Goal: Information Seeking & Learning: Find specific fact

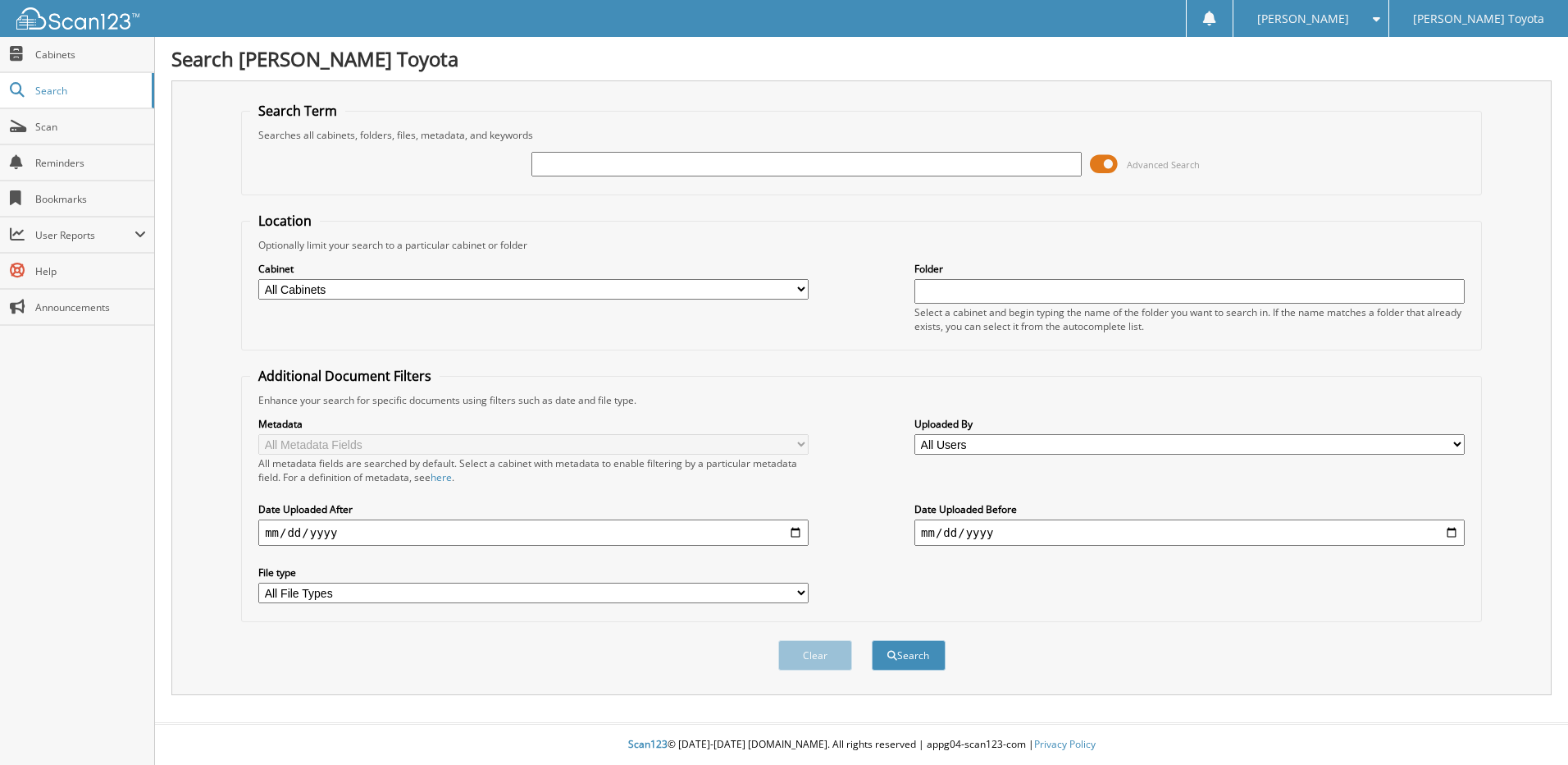
click at [774, 161] on input "text" at bounding box center [806, 164] width 551 height 25
type input "326976"
click at [913, 660] on button "Search" at bounding box center [909, 655] width 74 height 30
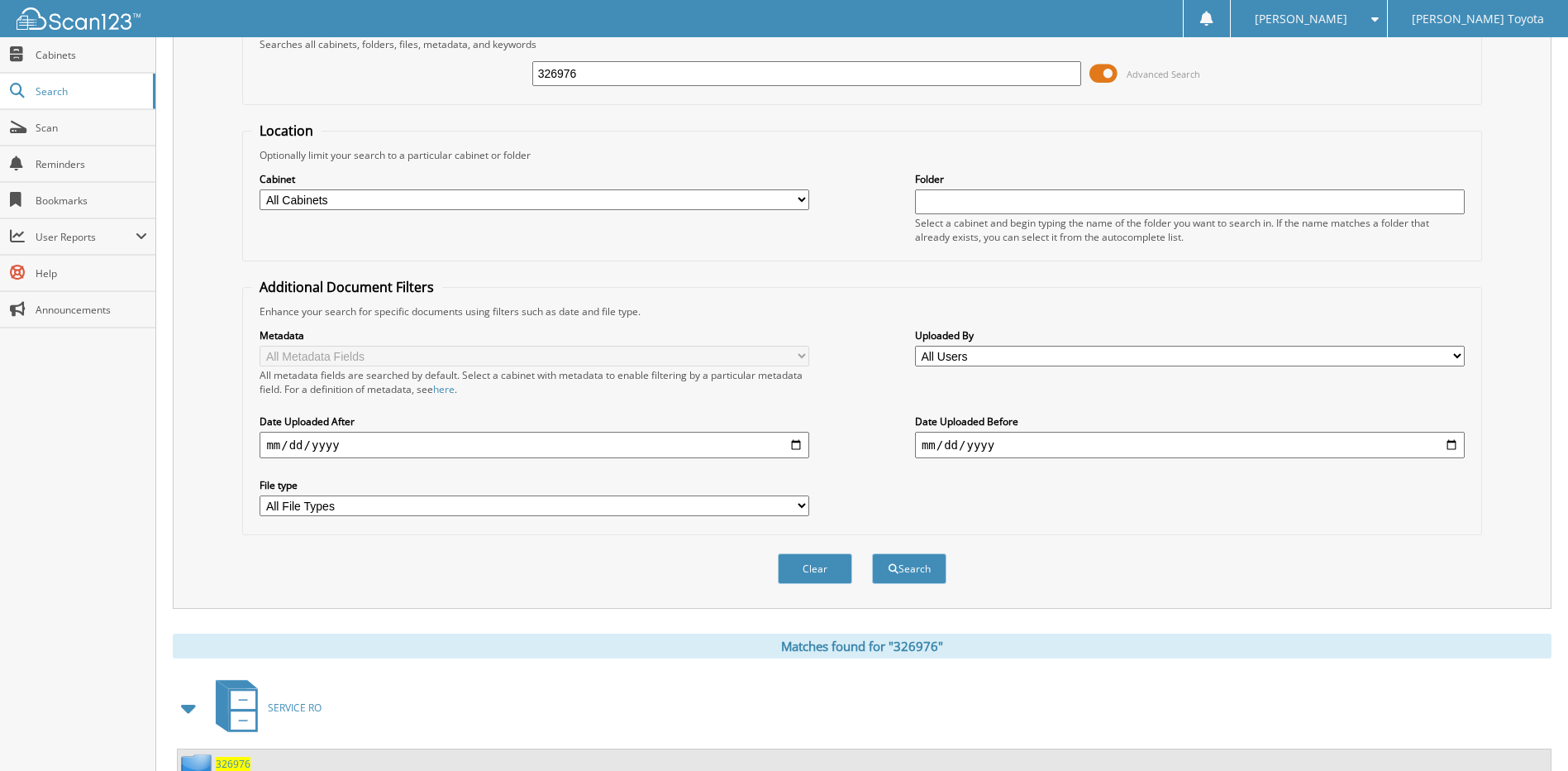
scroll to position [246, 0]
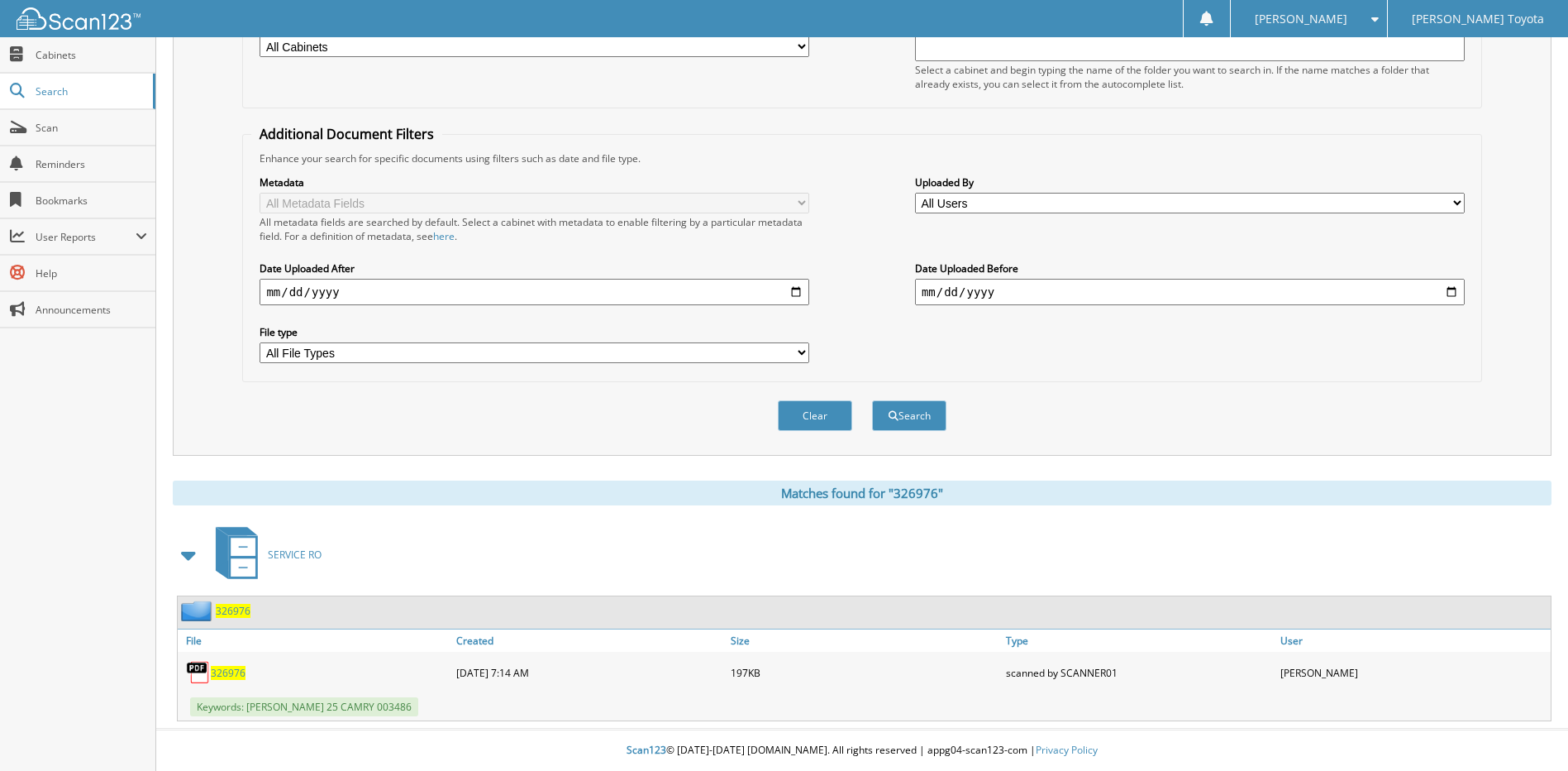
click at [235, 607] on span "326976" at bounding box center [232, 610] width 34 height 14
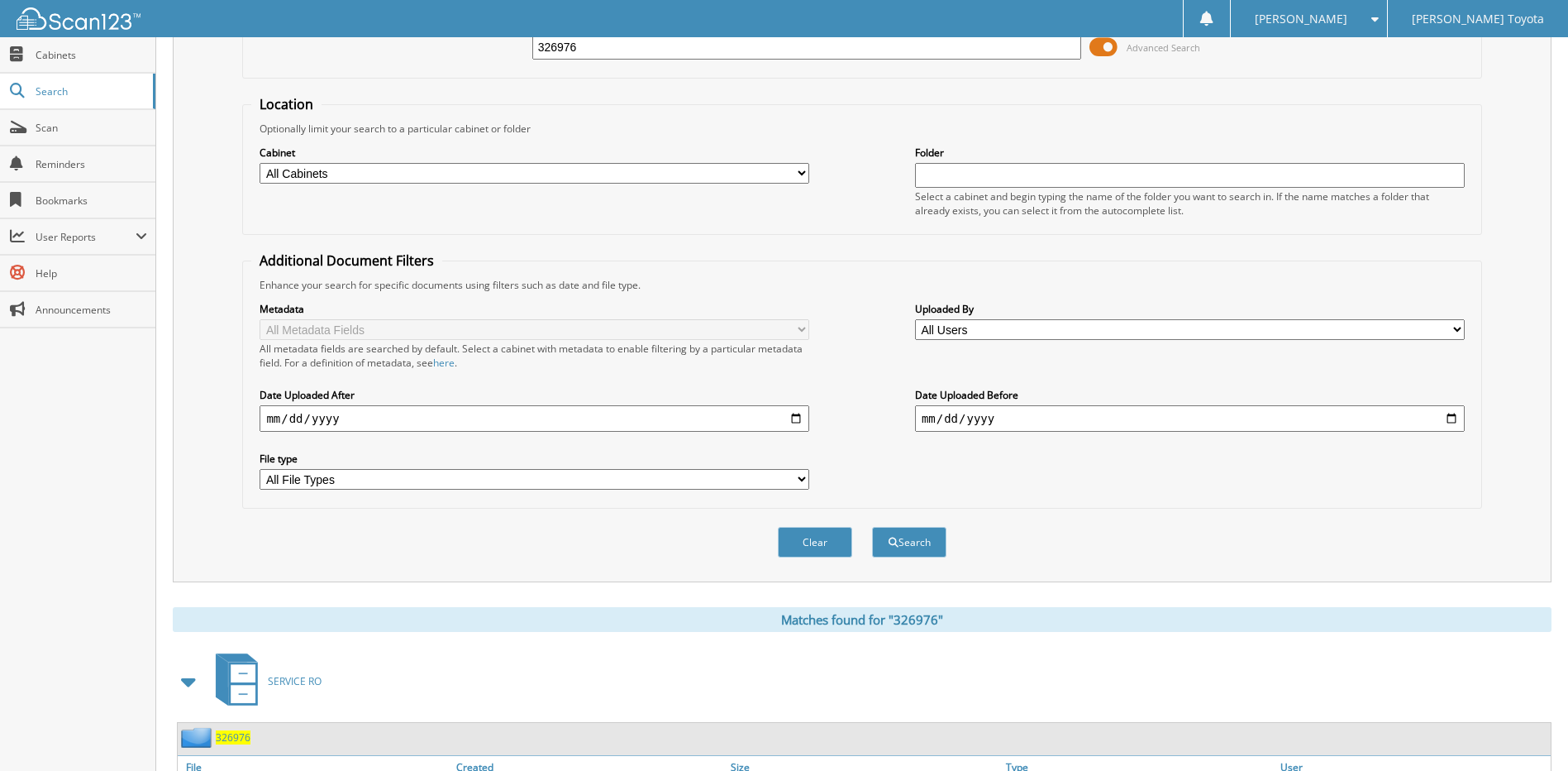
scroll to position [246, 0]
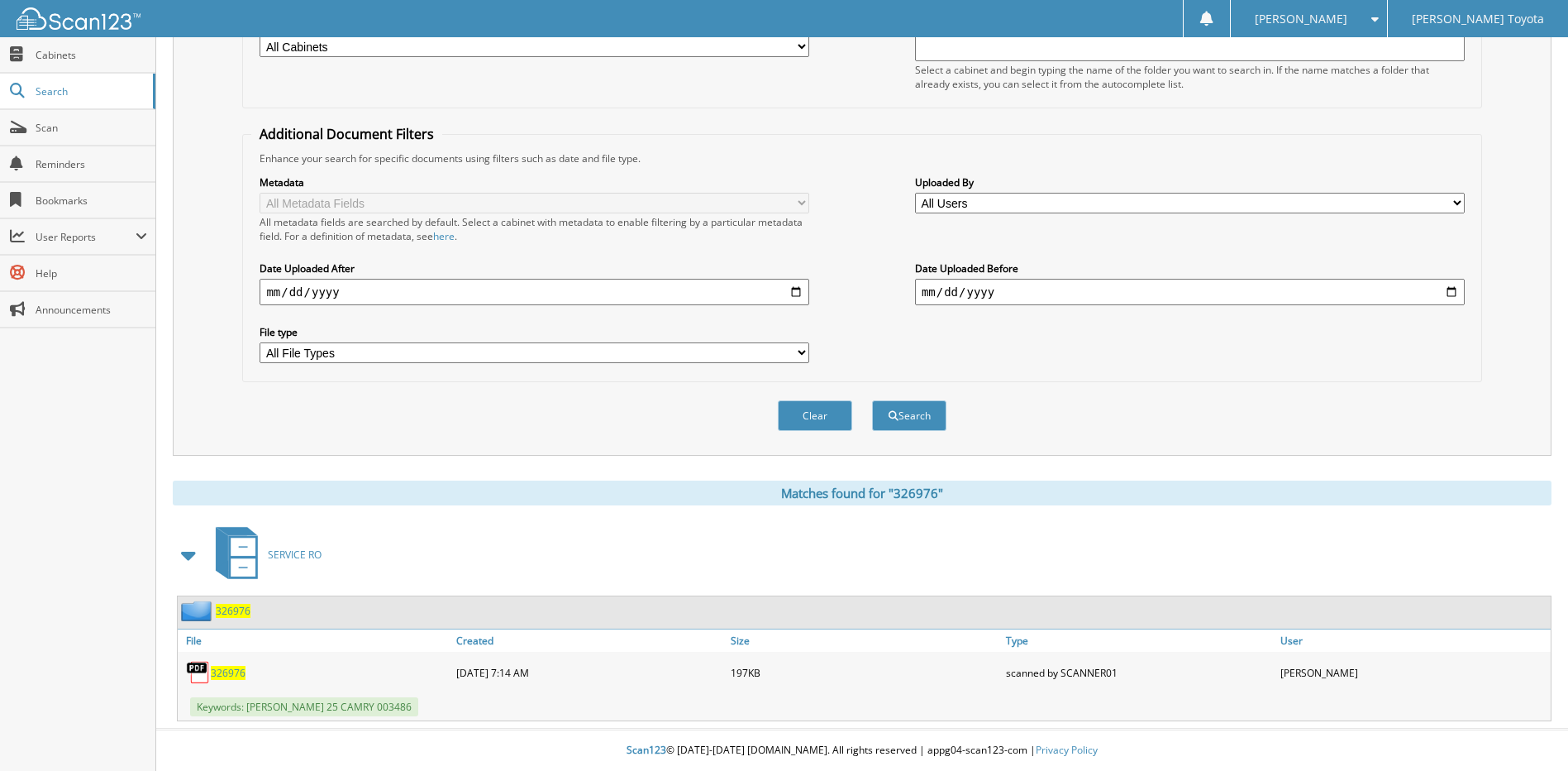
click at [228, 608] on span "326976" at bounding box center [232, 610] width 34 height 14
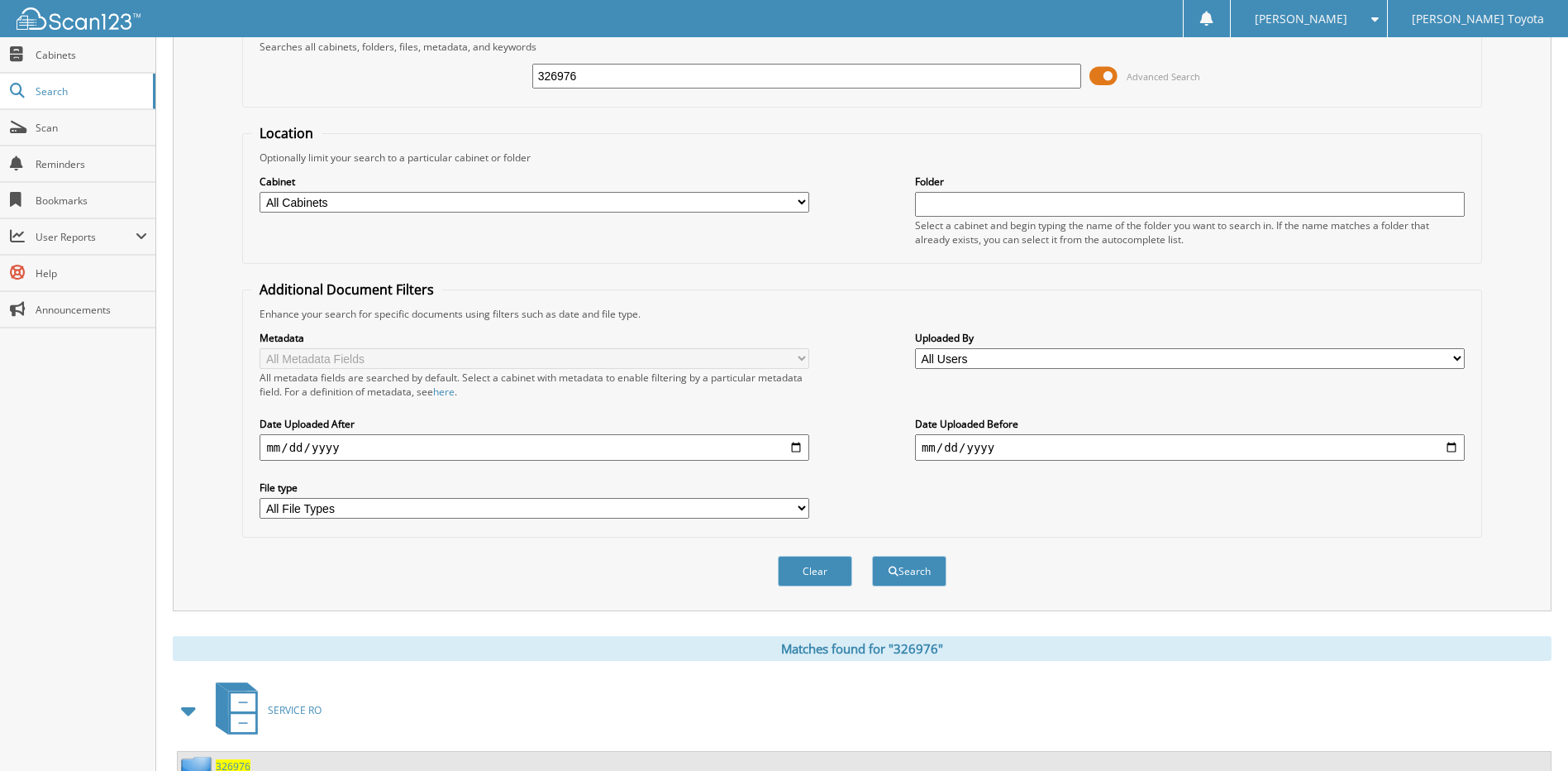
scroll to position [246, 0]
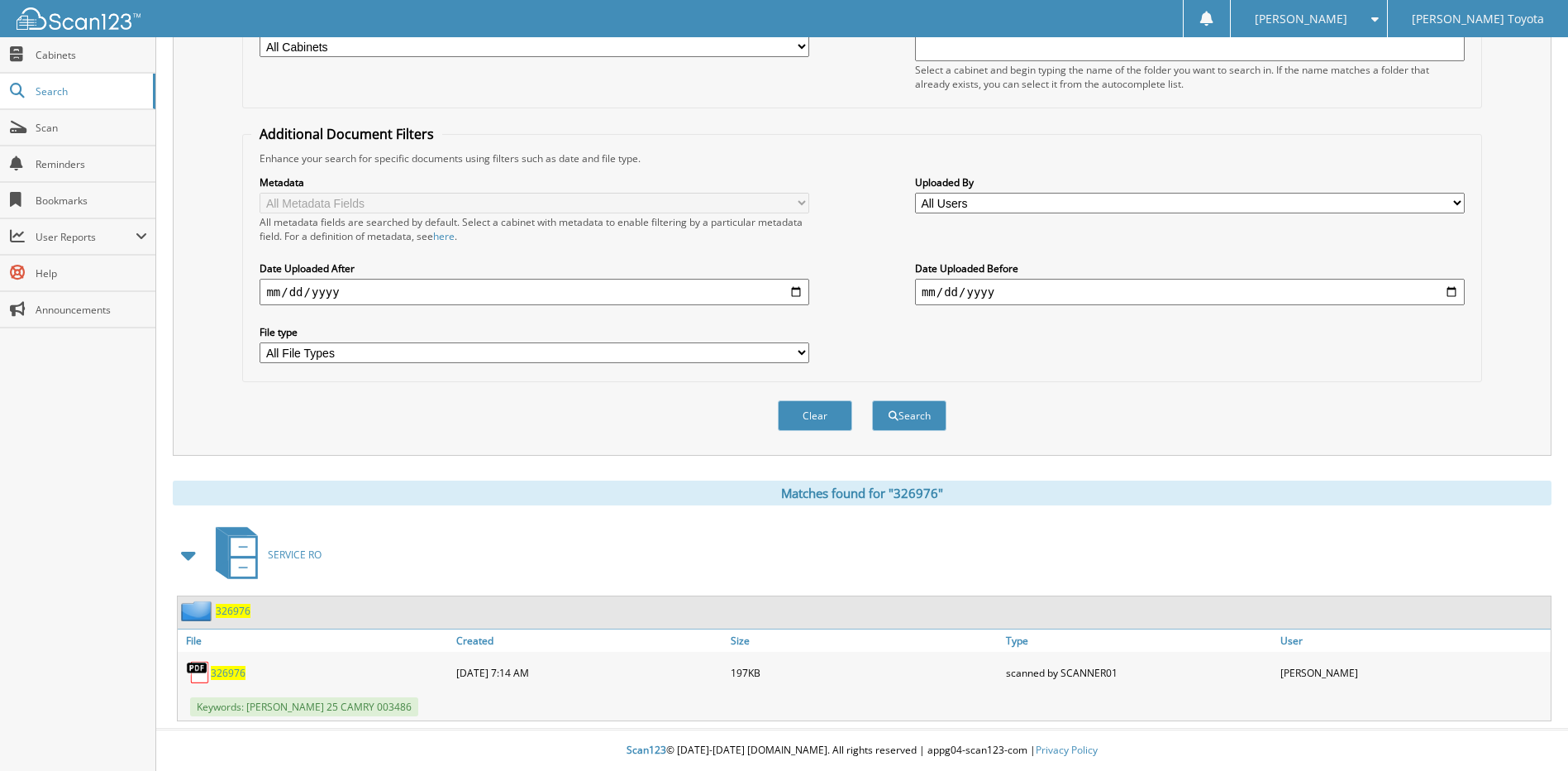
click at [234, 611] on span "326976" at bounding box center [232, 610] width 34 height 14
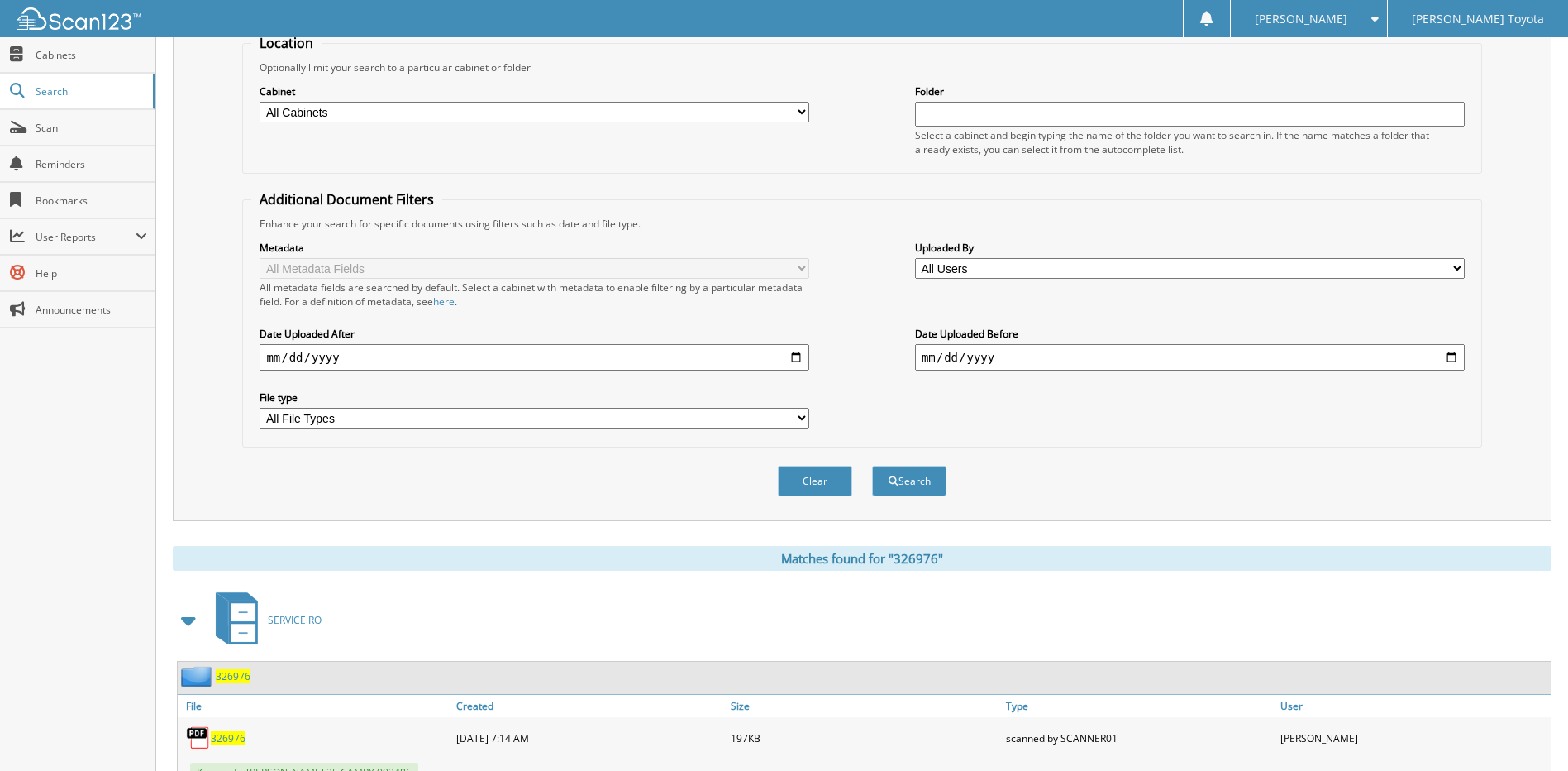
scroll to position [246, 0]
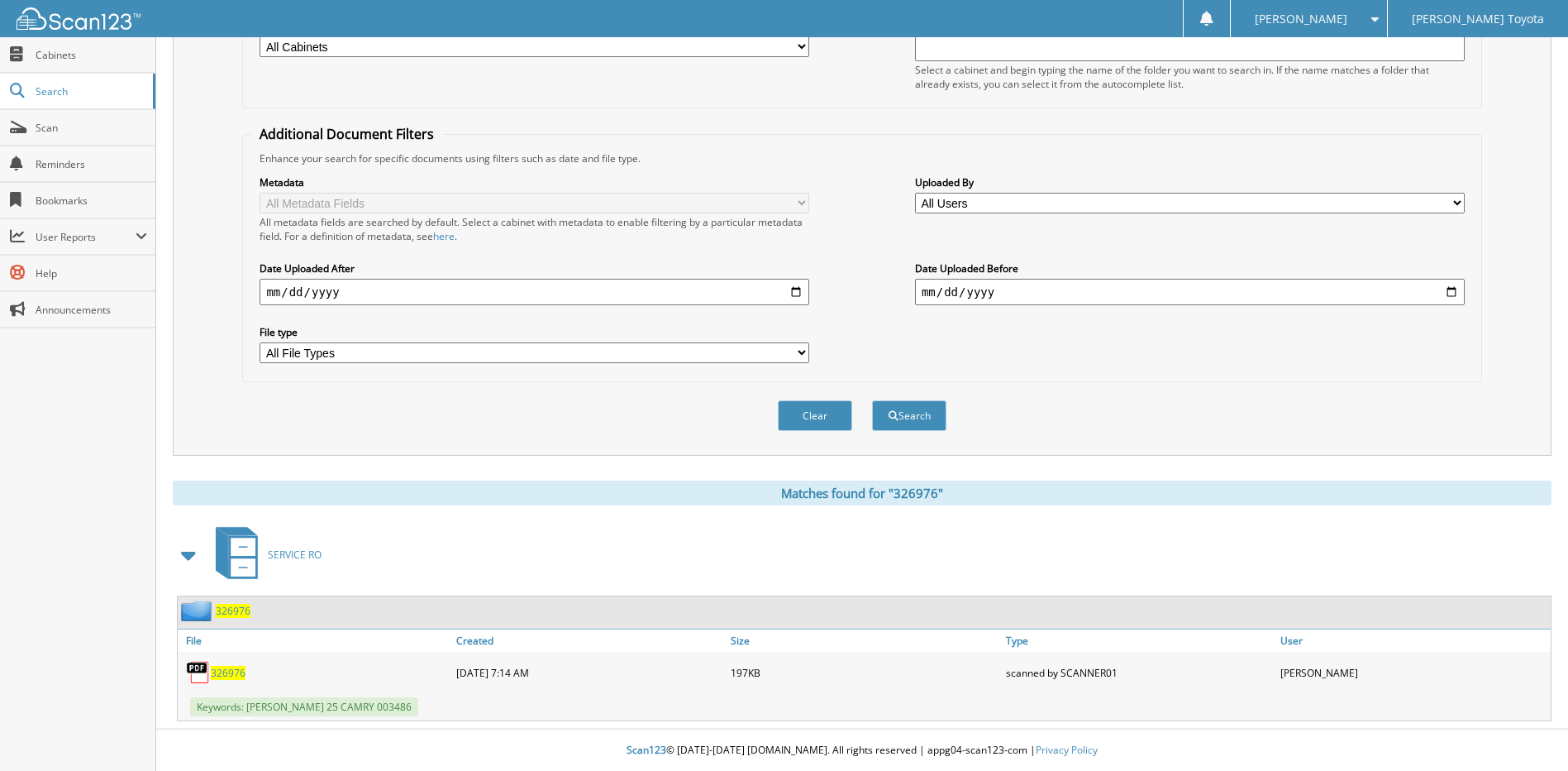
click at [234, 608] on span "326976" at bounding box center [232, 610] width 34 height 14
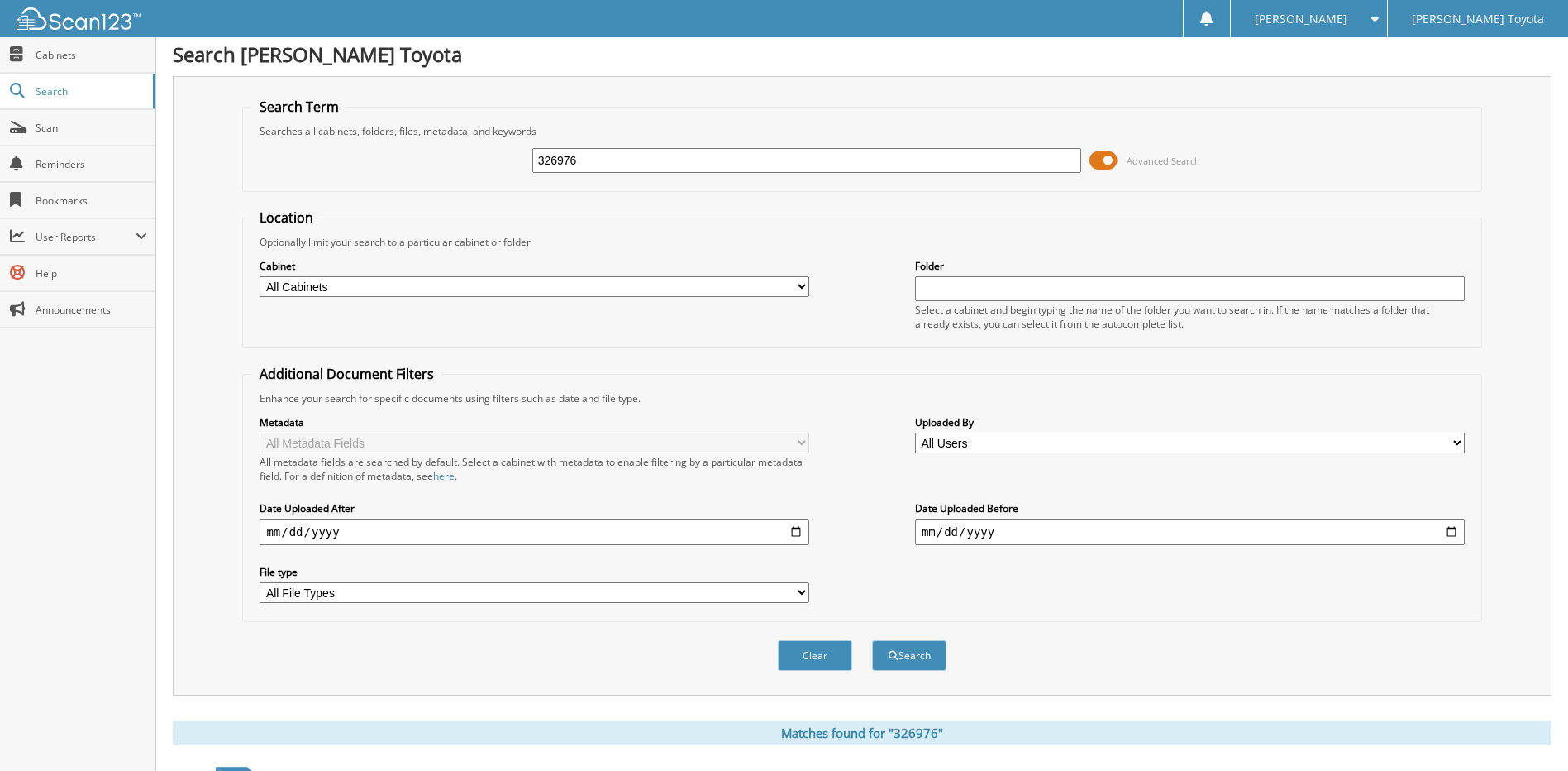
scroll to position [246, 0]
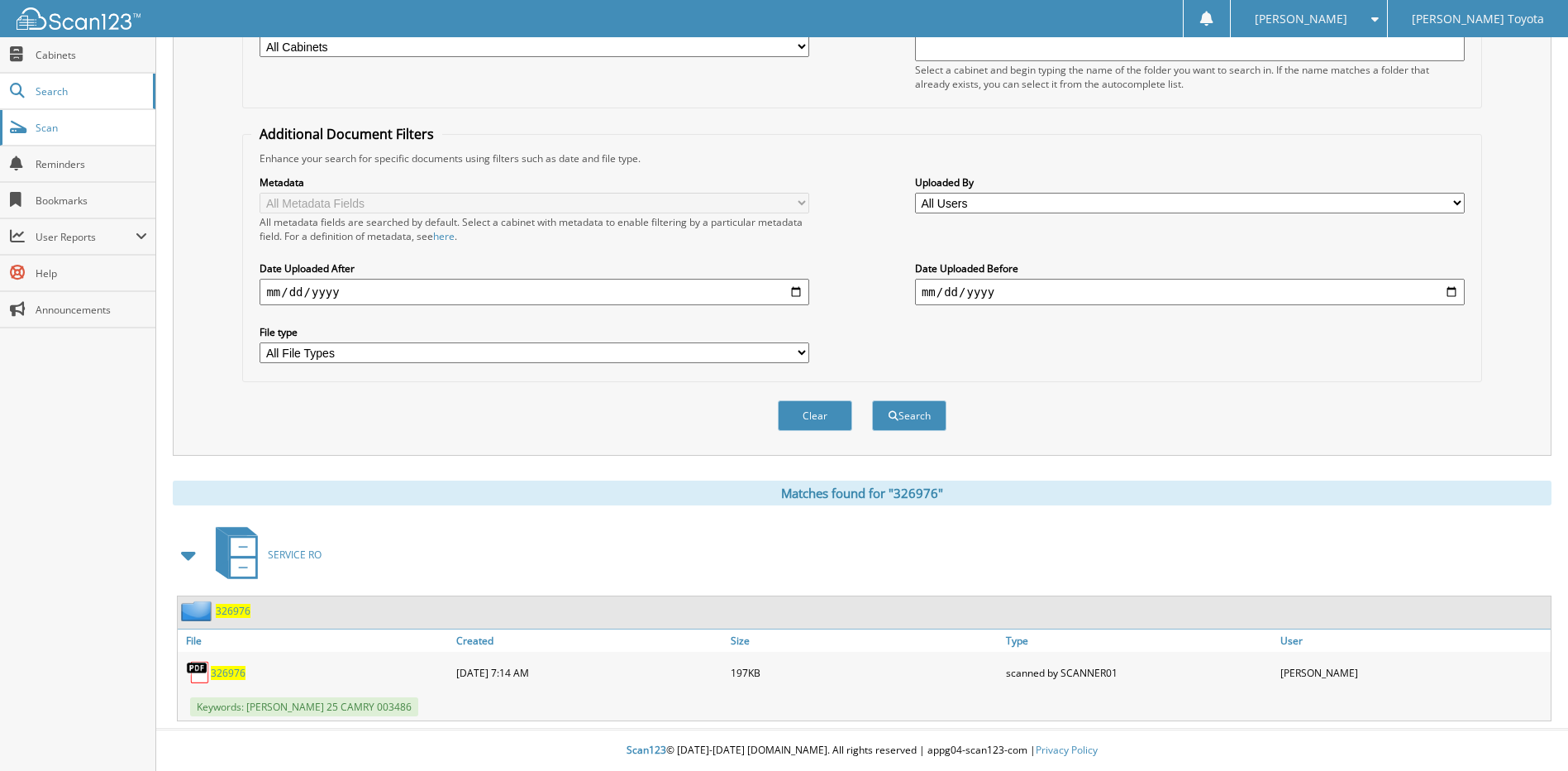
click at [34, 134] on link "Scan" at bounding box center [77, 127] width 155 height 35
